Goal: Task Accomplishment & Management: Manage account settings

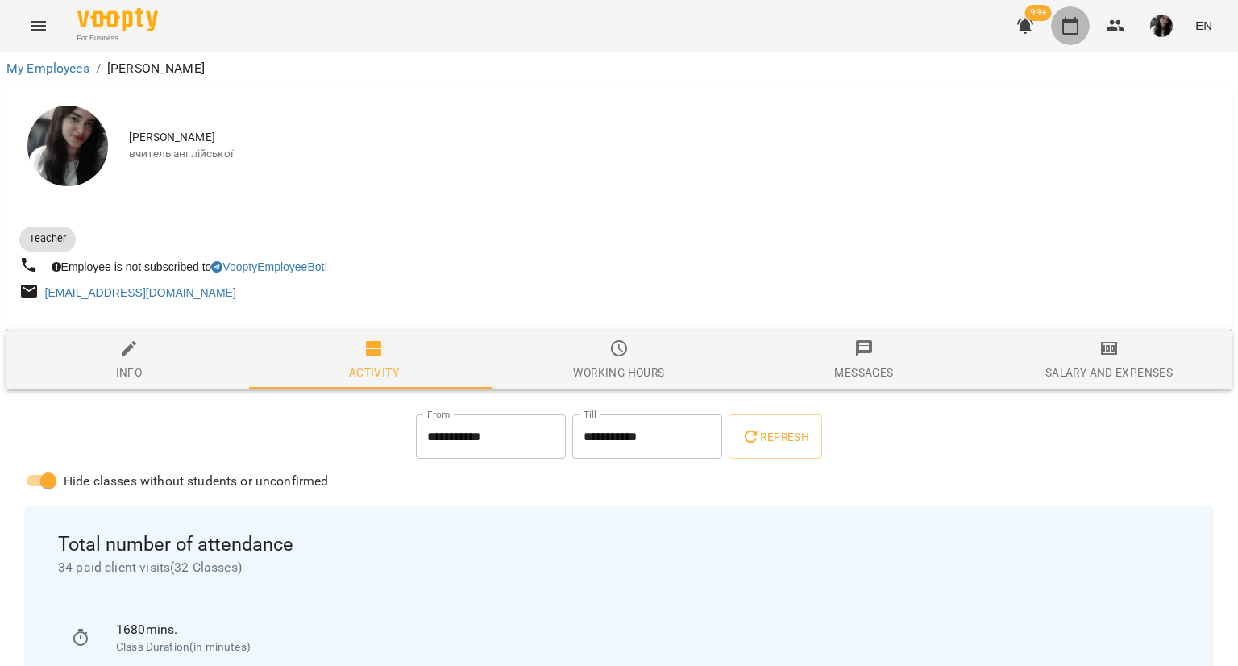
click at [1070, 30] on icon "button" at bounding box center [1070, 25] width 19 height 19
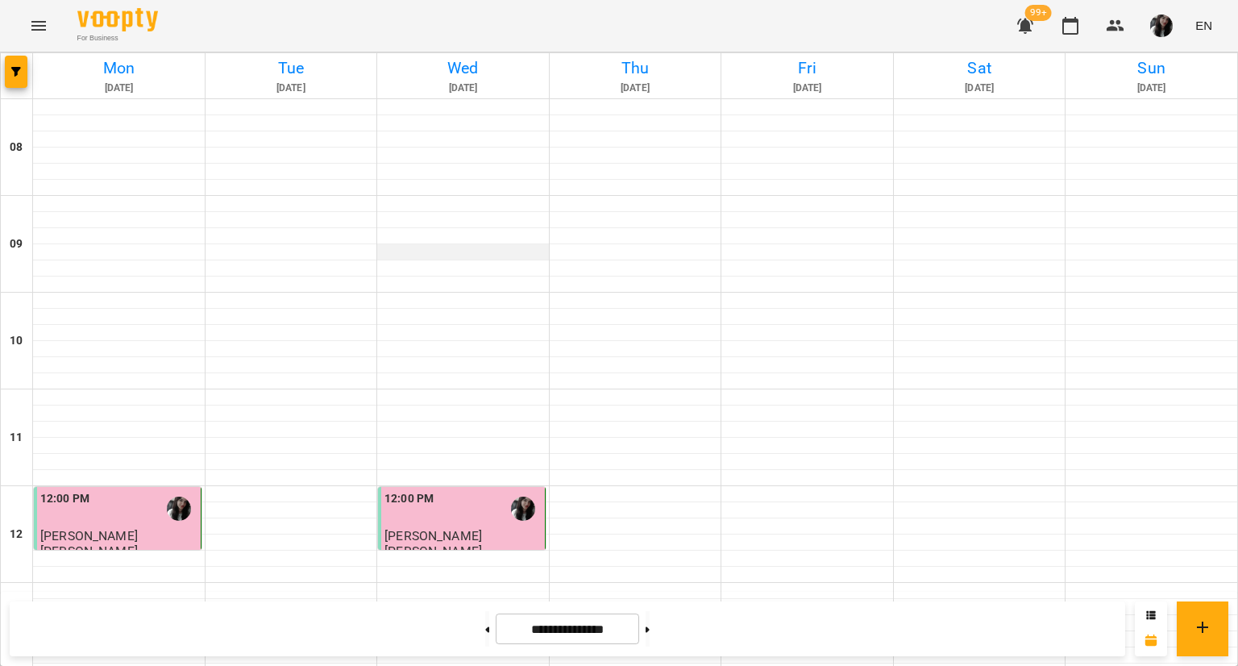
scroll to position [860, 0]
click at [650, 626] on icon at bounding box center [648, 629] width 4 height 6
type input "**********"
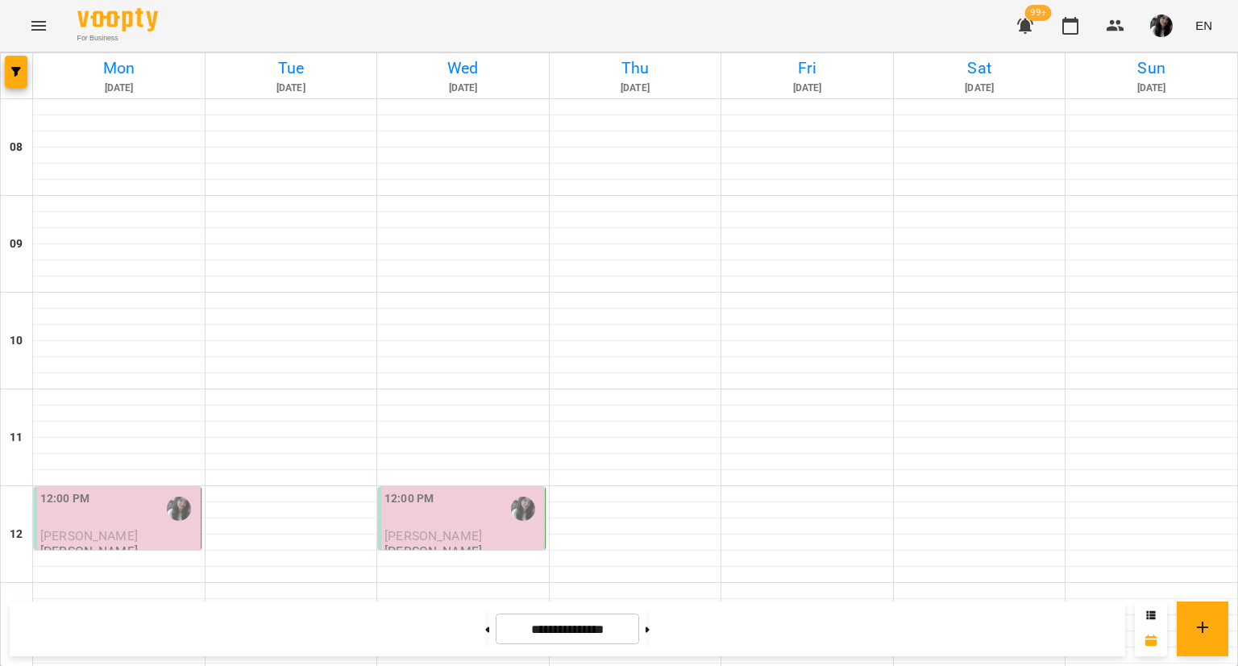
scroll to position [748, 0]
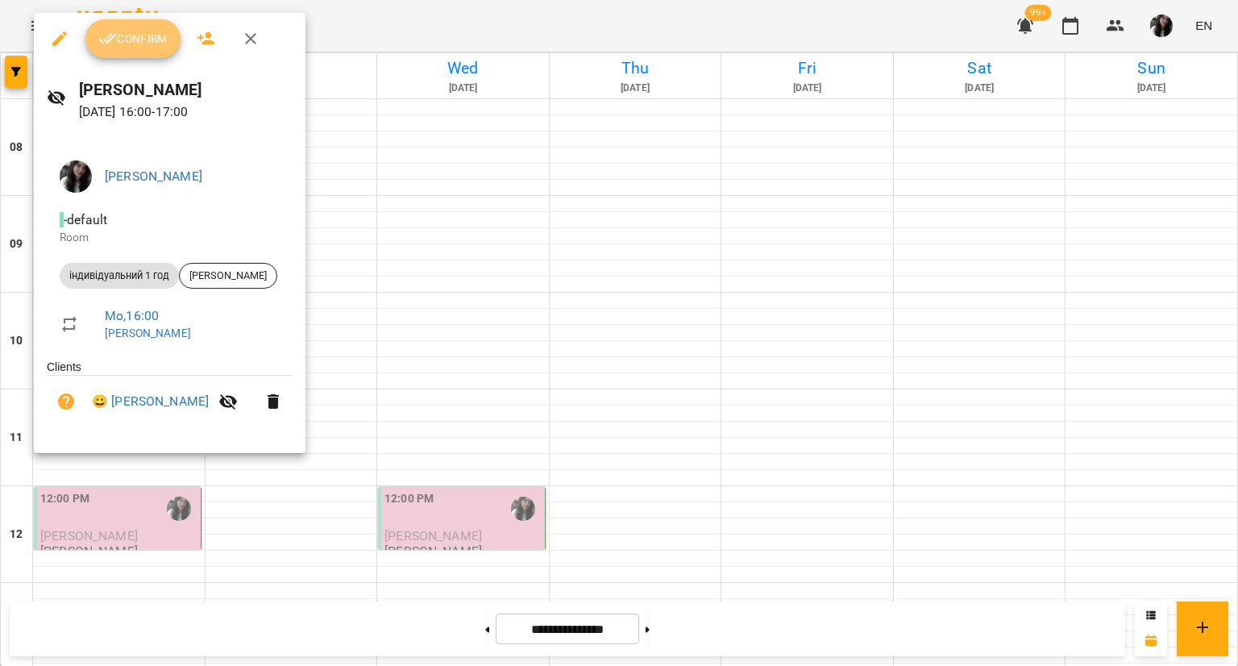
click at [149, 39] on span "Confirm" at bounding box center [132, 38] width 69 height 19
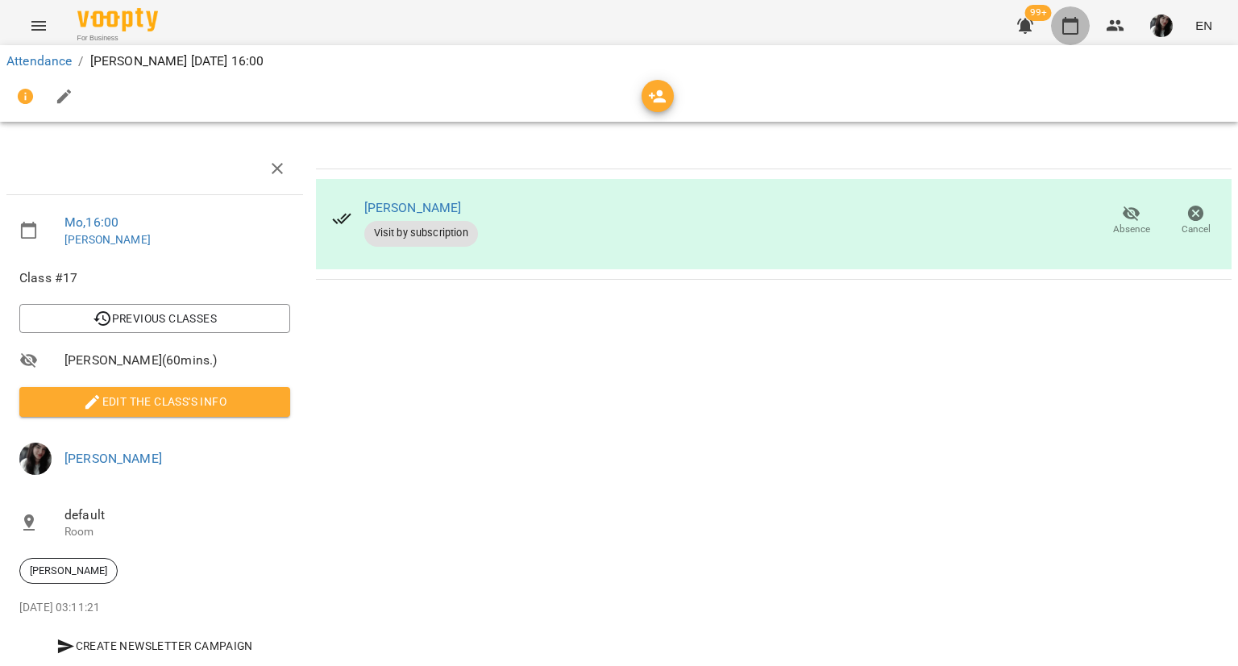
click at [1074, 24] on icon "button" at bounding box center [1070, 25] width 19 height 19
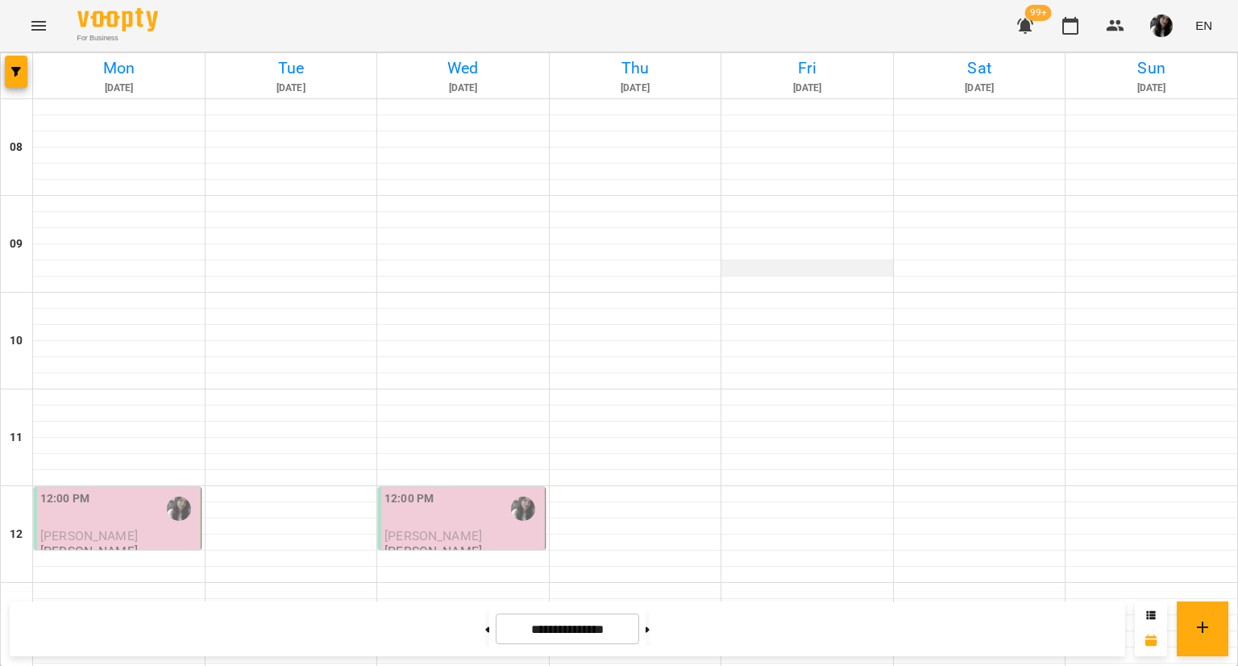
scroll to position [718, 0]
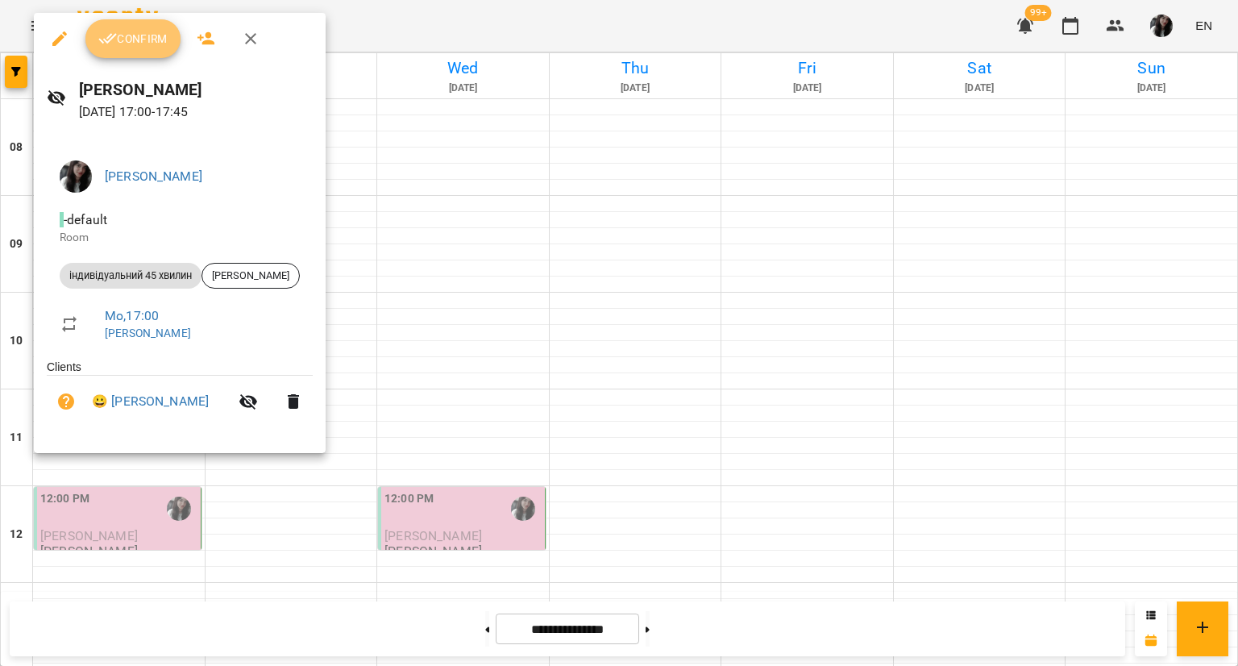
click at [144, 39] on span "Confirm" at bounding box center [132, 38] width 69 height 19
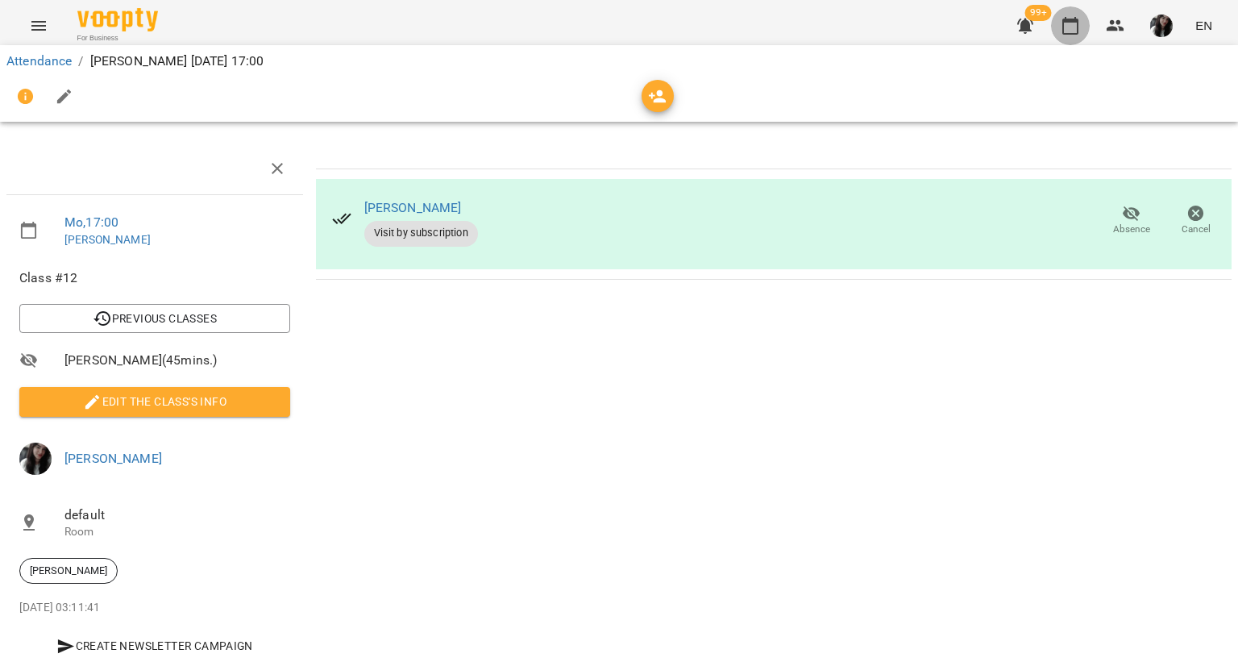
click at [1060, 14] on button "button" at bounding box center [1070, 25] width 39 height 39
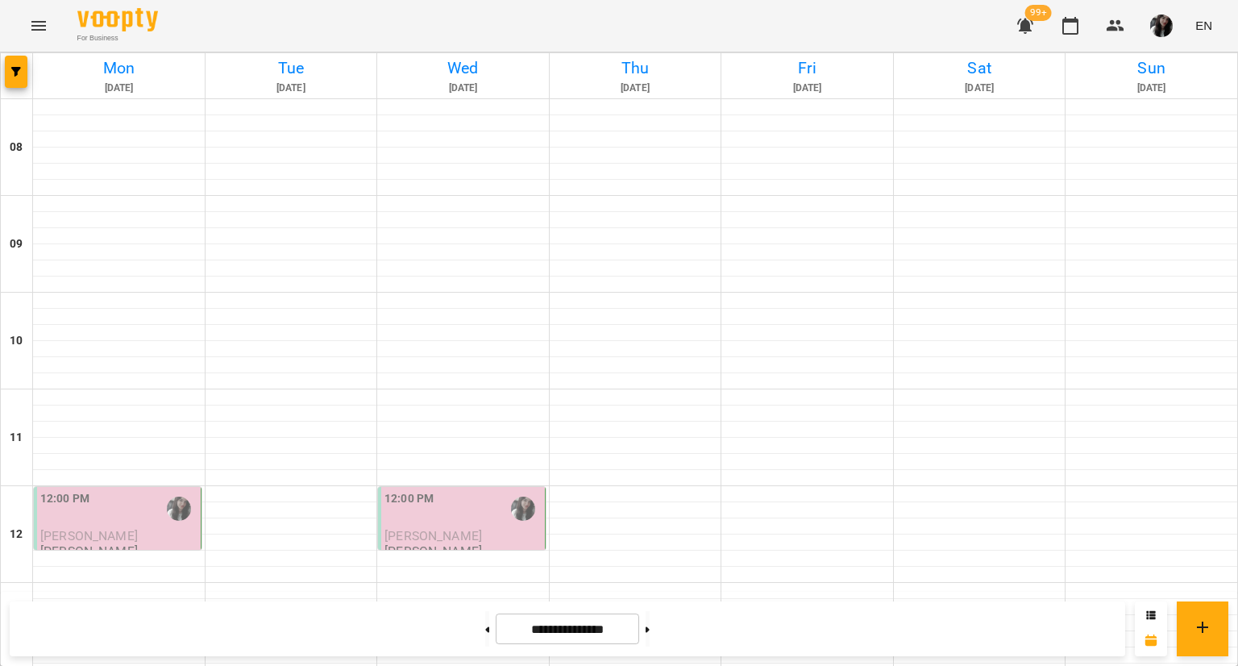
scroll to position [646, 0]
click at [1158, 33] on img "button" at bounding box center [1161, 26] width 23 height 23
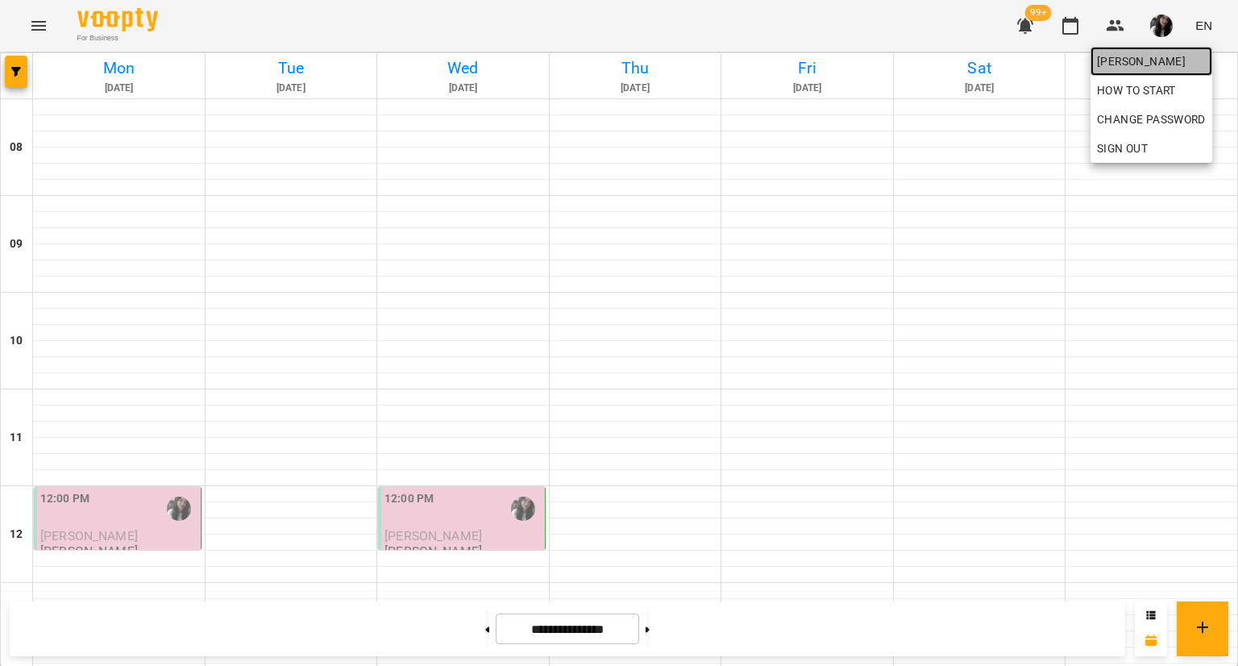
click at [1183, 57] on span "[PERSON_NAME]" at bounding box center [1151, 61] width 109 height 19
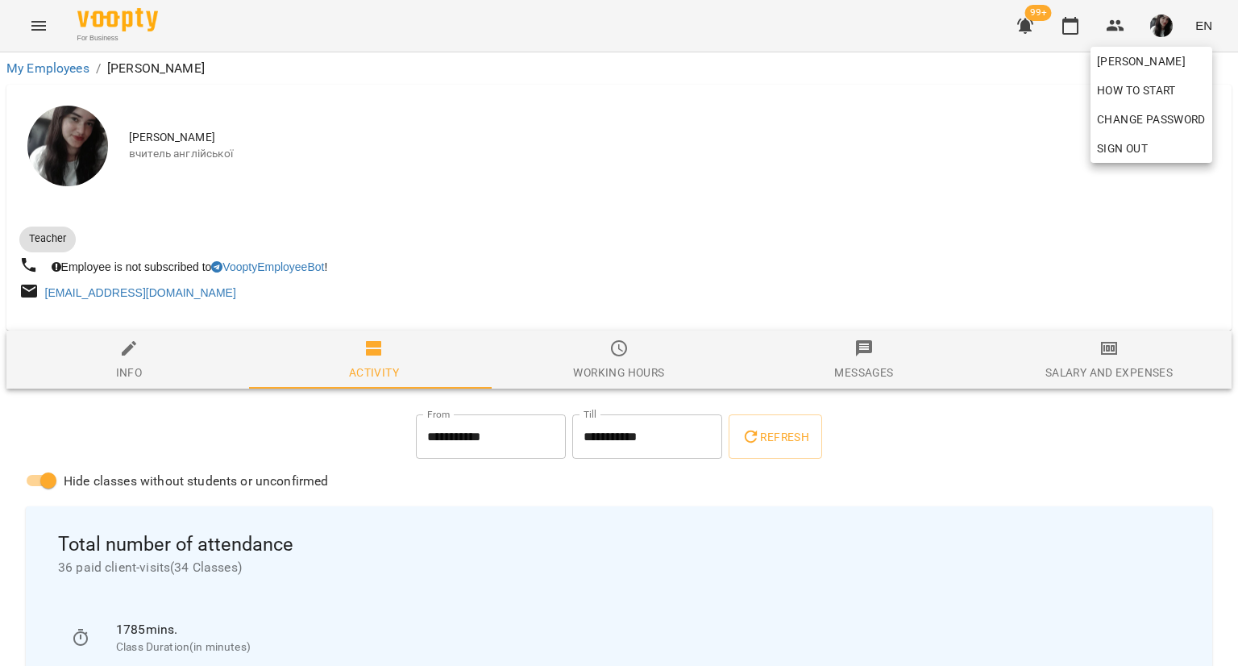
click at [1133, 368] on div at bounding box center [619, 333] width 1238 height 666
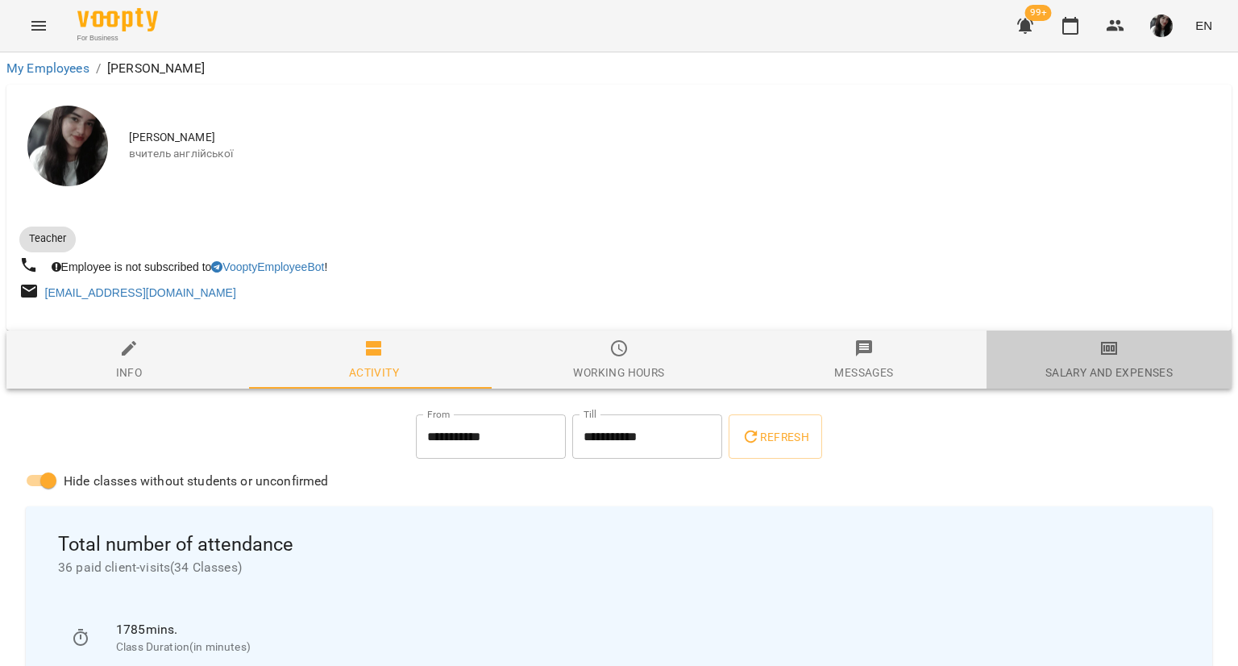
click at [1103, 366] on div "Salary and Expenses" at bounding box center [1109, 372] width 127 height 19
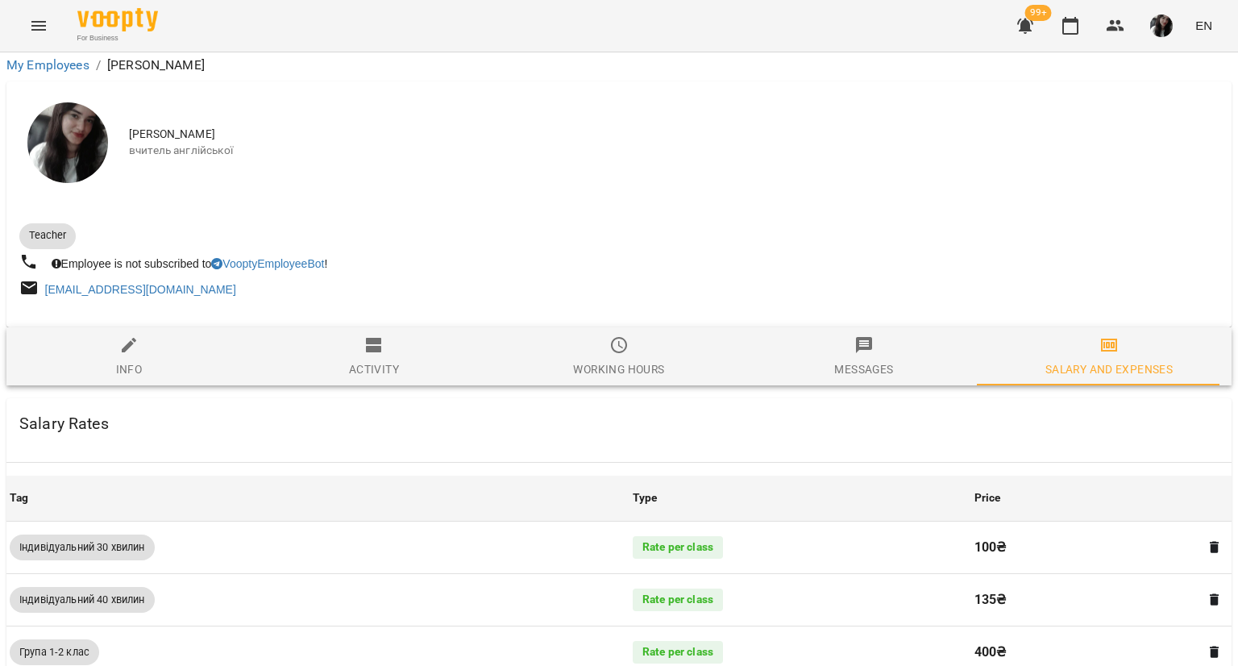
scroll to position [708, 0]
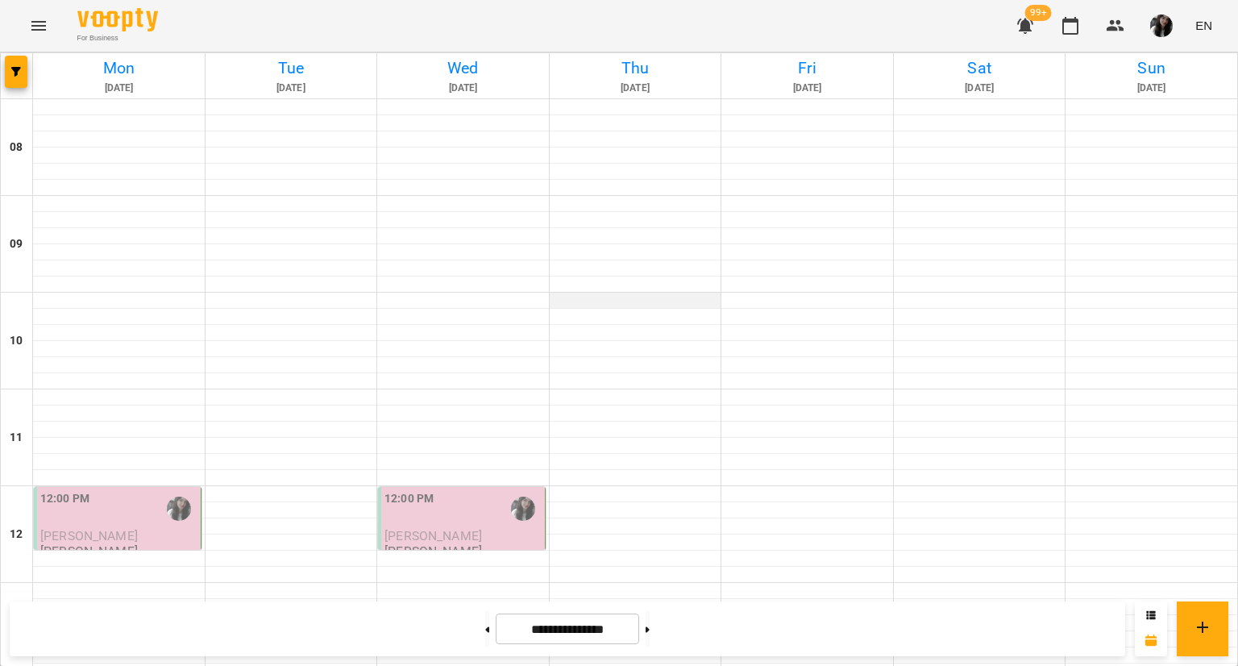
scroll to position [737, 0]
